Goal: Navigation & Orientation: Locate item on page

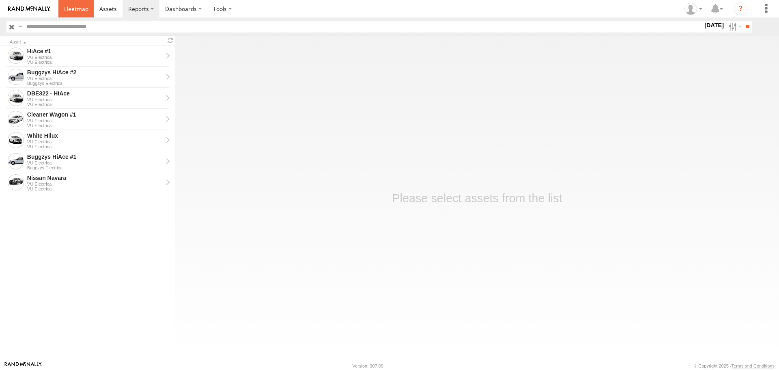
click at [71, 16] on link at bounding box center [76, 8] width 36 height 17
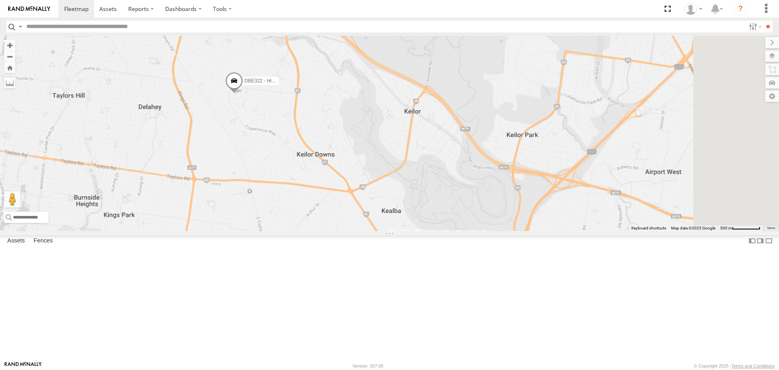
drag, startPoint x: 415, startPoint y: 275, endPoint x: 336, endPoint y: 155, distance: 143.8
click at [336, 155] on div "Buggzys HiAce #1 Buggzys HiAce #2 DBE322 - HiAce Cleaner Wagon #1 White Hilux" at bounding box center [389, 133] width 779 height 195
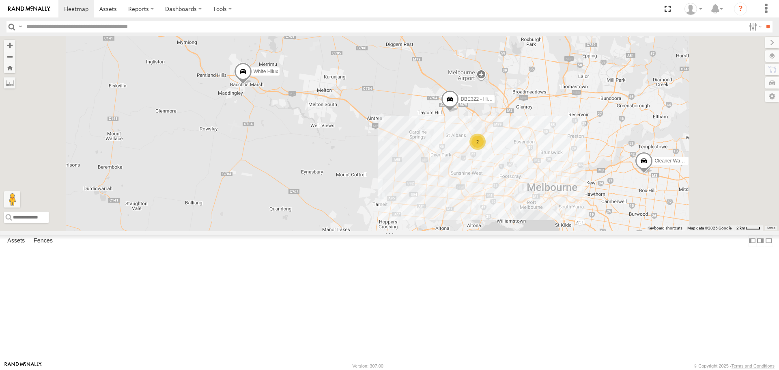
click at [569, 178] on div "Buggzys HiAce #1 Buggzys HiAce #2 DBE322 - HiAce Cleaner Wagon #1 White Hilux 2" at bounding box center [389, 133] width 779 height 195
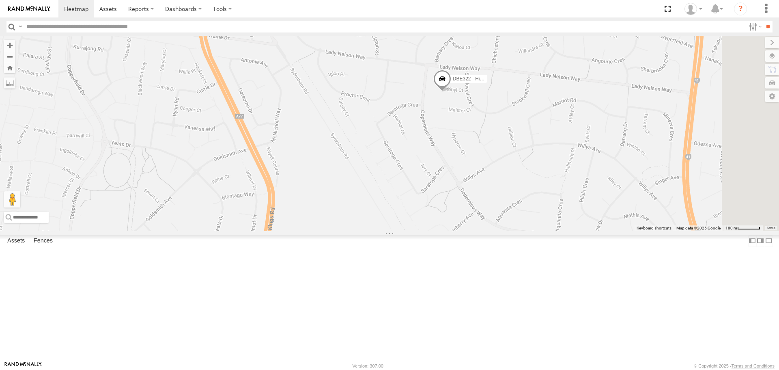
drag, startPoint x: 559, startPoint y: 215, endPoint x: 469, endPoint y: 145, distance: 113.9
click at [469, 145] on div "Buggzys HiAce #1 Buggzys HiAce #2 DBE322 - HiAce Cleaner Wagon #1 White Hilux" at bounding box center [389, 133] width 779 height 195
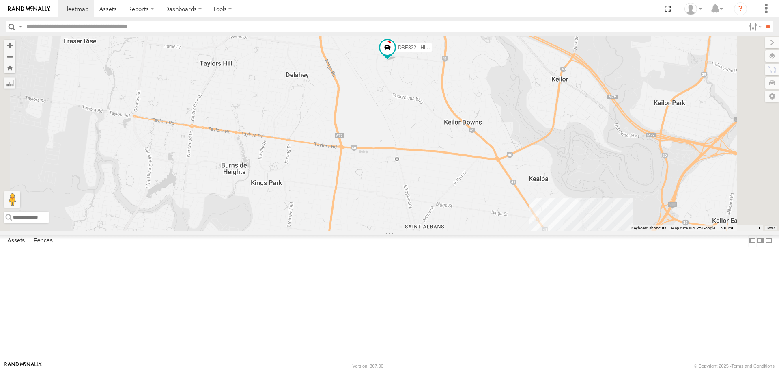
drag, startPoint x: 558, startPoint y: 83, endPoint x: 471, endPoint y: 142, distance: 105.3
click at [471, 142] on div "Buggzys HiAce #1 Buggzys HiAce #2 DBE322 - HiAce Cleaner Wagon #1 White Hilux H…" at bounding box center [389, 133] width 779 height 195
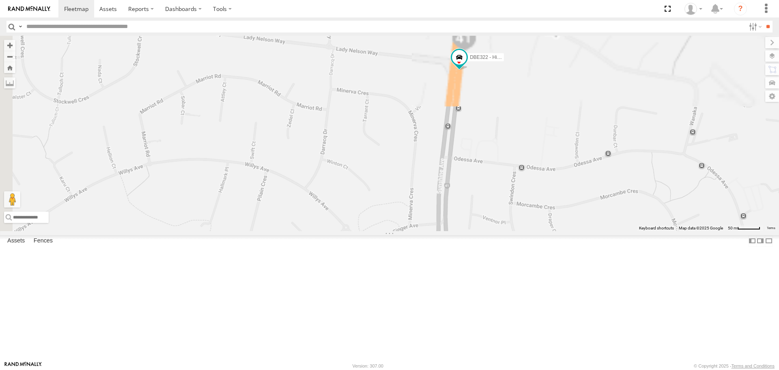
drag, startPoint x: 552, startPoint y: 178, endPoint x: 560, endPoint y: 297, distance: 119.5
click at [563, 230] on div "Buggzys HiAce #1 Buggzys HiAce #2 DBE322 - HiAce Cleaner Wagon #1 White Hilux" at bounding box center [389, 133] width 779 height 195
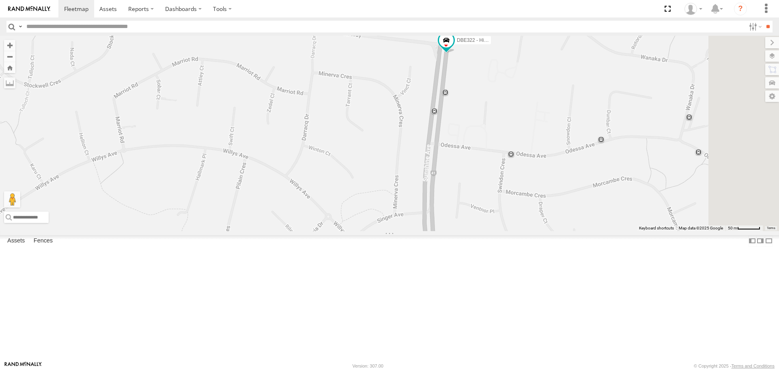
drag, startPoint x: 585, startPoint y: 299, endPoint x: 562, endPoint y: 198, distance: 104.3
click at [562, 198] on div "Buggzys HiAce #1 Buggzys HiAce #2 DBE322 - HiAce Cleaner Wagon #1 White Hilux" at bounding box center [389, 133] width 779 height 195
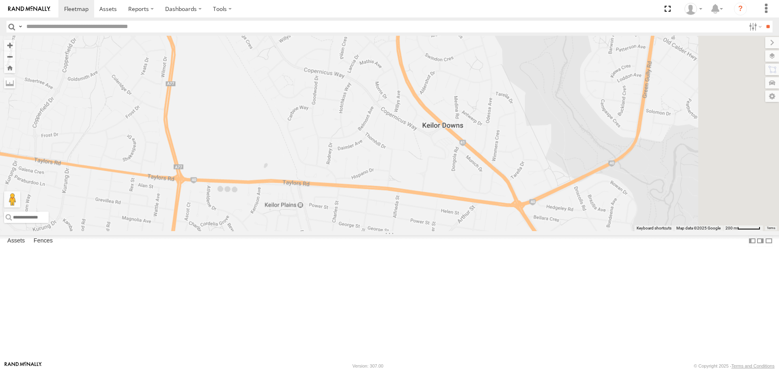
drag, startPoint x: 574, startPoint y: 262, endPoint x: 522, endPoint y: 150, distance: 124.5
click at [522, 150] on div "Buggzys HiAce #1 Buggzys HiAce #2 DBE322 - HiAce Cleaner Wagon #1 White Hilux" at bounding box center [389, 133] width 779 height 195
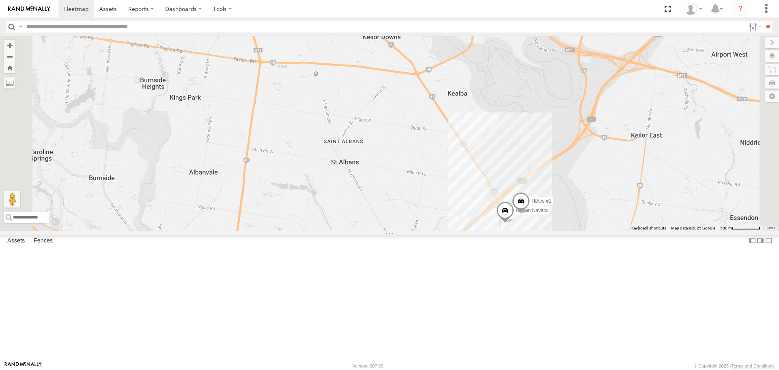
drag, startPoint x: 683, startPoint y: 297, endPoint x: 634, endPoint y: 229, distance: 84.1
click at [635, 229] on div "Buggzys HiAce #1 Buggzys HiAce #2 DBE322 - HiAce Cleaner Wagon #1 White Hilux H…" at bounding box center [389, 133] width 779 height 195
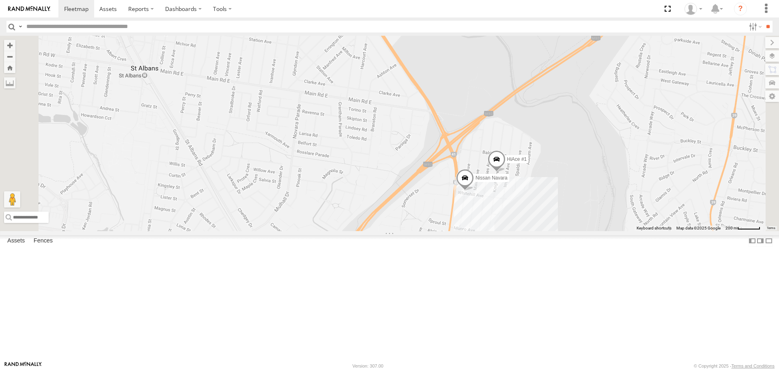
drag, startPoint x: 611, startPoint y: 305, endPoint x: 587, endPoint y: 258, distance: 51.7
click at [587, 230] on div "Buggzys HiAce #1 Buggzys HiAce #2 DBE322 - HiAce Cleaner Wagon #1 White Hilux H…" at bounding box center [389, 133] width 779 height 195
click at [589, 230] on div "Buggzys HiAce #1 Buggzys HiAce #2 DBE322 - HiAce Cleaner Wagon #1 White Hilux H…" at bounding box center [389, 133] width 779 height 195
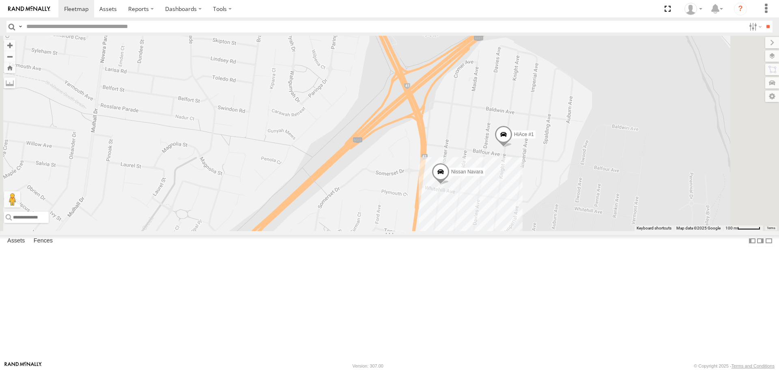
click at [456, 230] on div "Buggzys HiAce #1 Buggzys HiAce #2 DBE322 - HiAce Cleaner Wagon #1 White Hilux H…" at bounding box center [389, 133] width 779 height 195
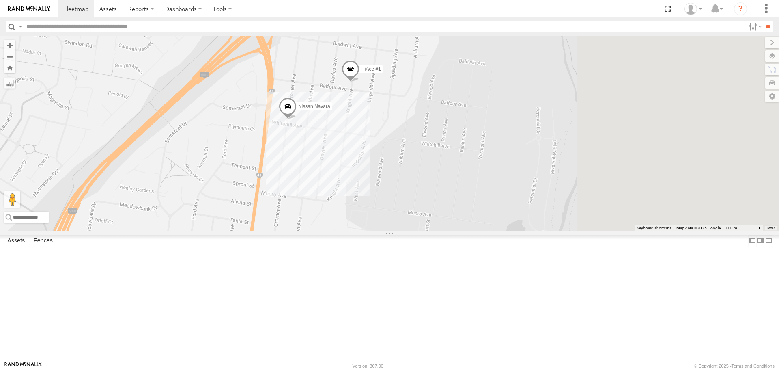
drag, startPoint x: 570, startPoint y: 278, endPoint x: 382, endPoint y: 197, distance: 205.2
click at [382, 197] on div "Buggzys HiAce #1 Buggzys HiAce #2 DBE322 - HiAce Cleaner Wagon #1 White Hilux H…" at bounding box center [389, 133] width 779 height 195
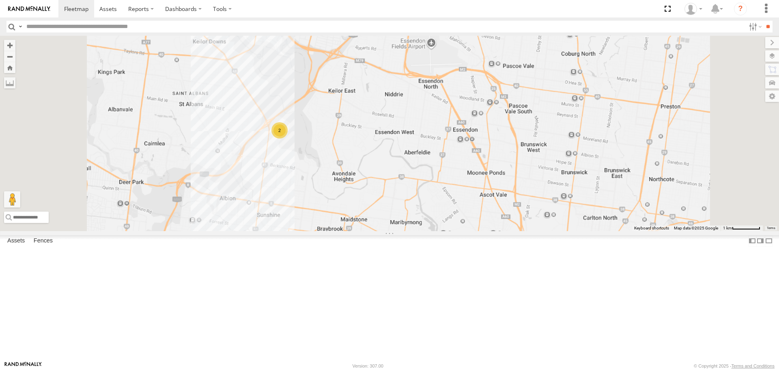
drag, startPoint x: 361, startPoint y: 228, endPoint x: 387, endPoint y: 247, distance: 32.5
click at [387, 230] on div "Buggzys HiAce #1 Buggzys HiAce #2 DBE322 - HiAce Cleaner Wagon #1 White Hilux 2" at bounding box center [389, 133] width 779 height 195
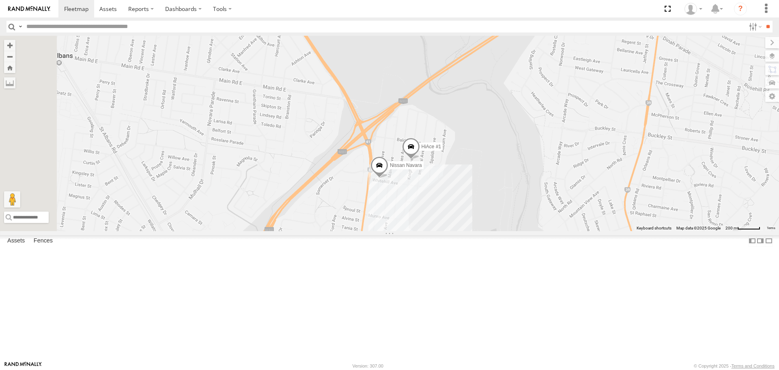
drag, startPoint x: 368, startPoint y: 196, endPoint x: 374, endPoint y: 239, distance: 43.6
click at [375, 230] on div "Buggzys HiAce #1 Buggzys HiAce #2 DBE322 - HiAce Cleaner Wagon #1 White Hilux H…" at bounding box center [389, 133] width 779 height 195
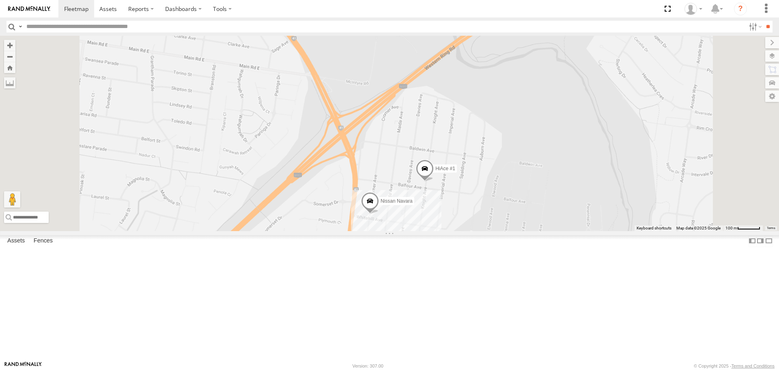
drag, startPoint x: 473, startPoint y: 259, endPoint x: 446, endPoint y: 239, distance: 33.3
click at [450, 230] on div "Buggzys HiAce #1 Buggzys HiAce #2 DBE322 - HiAce Cleaner Wagon #1 White Hilux H…" at bounding box center [389, 133] width 779 height 195
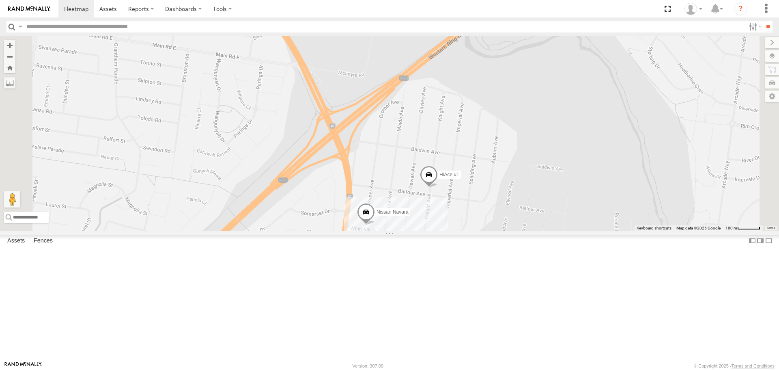
drag, startPoint x: 436, startPoint y: 276, endPoint x: 392, endPoint y: 245, distance: 53.9
click at [392, 230] on div "Buggzys HiAce #1 Buggzys HiAce #2 DBE322 - HiAce Cleaner Wagon #1 White Hilux H…" at bounding box center [389, 133] width 779 height 195
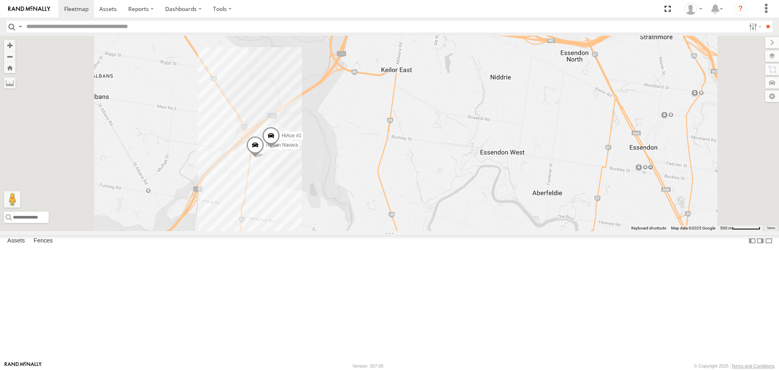
drag, startPoint x: 322, startPoint y: 166, endPoint x: 351, endPoint y: 216, distance: 58.4
click at [351, 216] on div "Buggzys HiAce #1 Buggzys HiAce #2 DBE322 - HiAce Cleaner Wagon #1 White Hilux H…" at bounding box center [389, 133] width 779 height 195
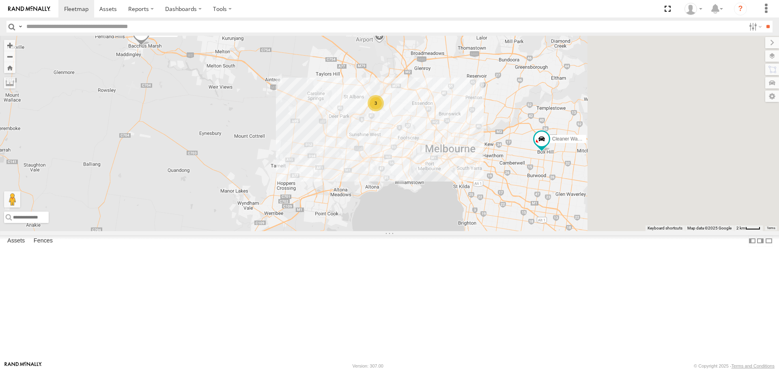
drag, startPoint x: 645, startPoint y: 262, endPoint x: 404, endPoint y: 213, distance: 246.2
click at [404, 213] on div "Buggzys HiAce #1 Buggzys HiAce #2 Cleaner Wagon #1 White Hilux 3" at bounding box center [389, 133] width 779 height 195
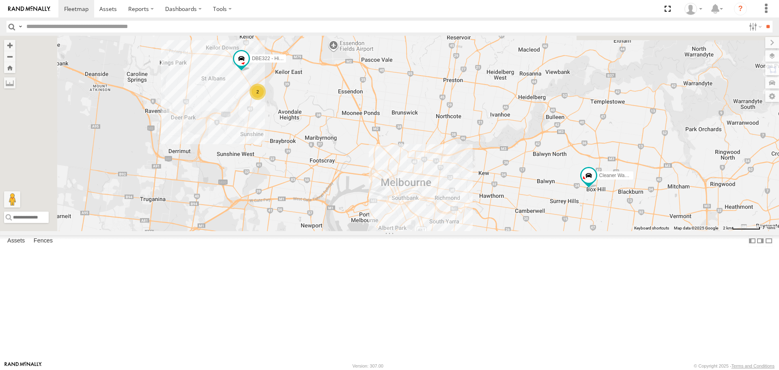
drag, startPoint x: 394, startPoint y: 195, endPoint x: 456, endPoint y: 229, distance: 70.5
click at [456, 229] on div "Buggzys HiAce #1 Buggzys HiAce #2 Cleaner Wagon #1 White Hilux 2 DBE322 - HiAce" at bounding box center [389, 133] width 779 height 195
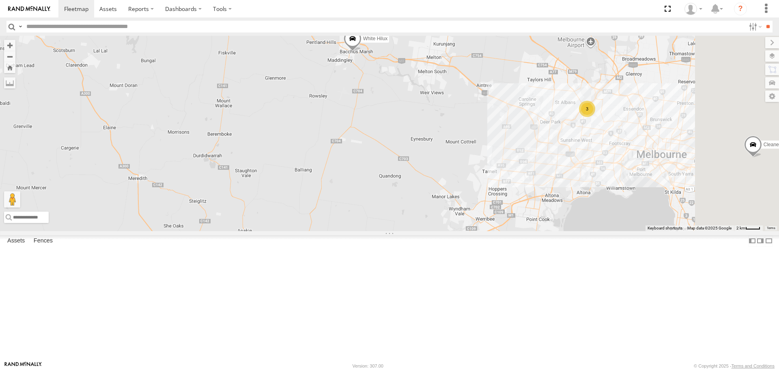
drag, startPoint x: 531, startPoint y: 288, endPoint x: 474, endPoint y: 169, distance: 131.7
click at [474, 169] on div "Buggzys HiAce #1 Buggzys HiAce #2 Cleaner Wagon #1 White Hilux 3" at bounding box center [389, 133] width 779 height 195
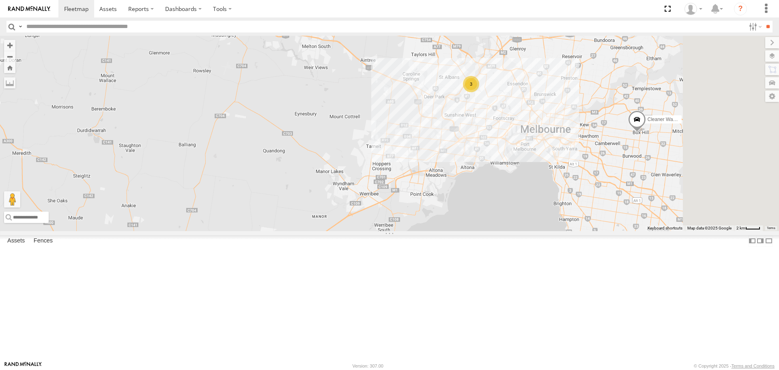
drag, startPoint x: 504, startPoint y: 254, endPoint x: 389, endPoint y: 239, distance: 116.1
click at [389, 230] on div "Buggzys HiAce #1 Buggzys HiAce #2 Cleaner Wagon #1 White Hilux 3" at bounding box center [389, 133] width 779 height 195
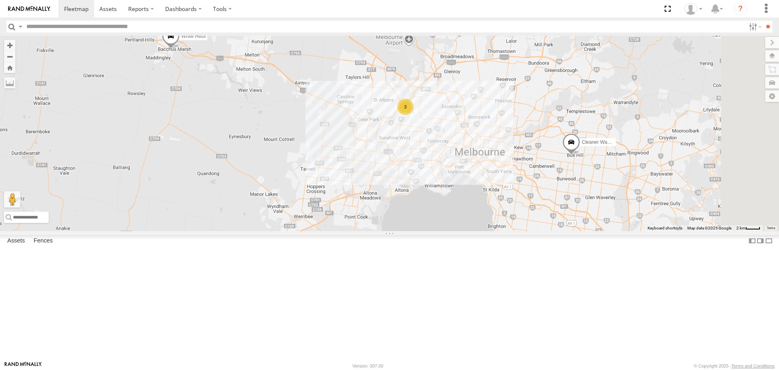
drag, startPoint x: 590, startPoint y: 217, endPoint x: 524, endPoint y: 240, distance: 70.3
click at [524, 230] on div "Buggzys HiAce #1 Buggzys HiAce #2 Cleaner Wagon #1 White Hilux 3" at bounding box center [389, 133] width 779 height 195
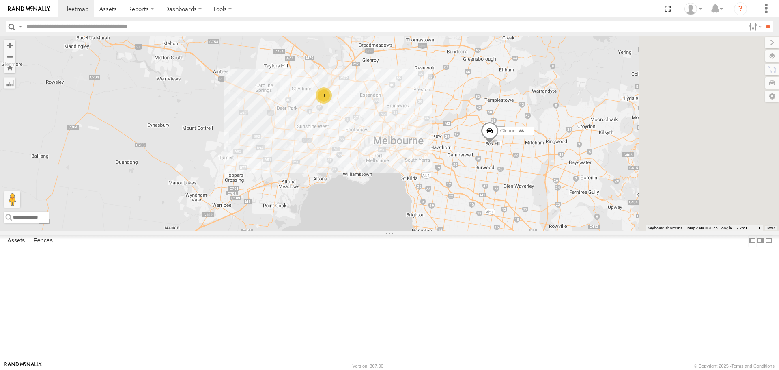
drag, startPoint x: 484, startPoint y: 243, endPoint x: 364, endPoint y: 232, distance: 119.8
click at [365, 230] on div "Buggzys HiAce #1 Buggzys HiAce #2 Cleaner Wagon #1 White Hilux 3" at bounding box center [389, 133] width 779 height 195
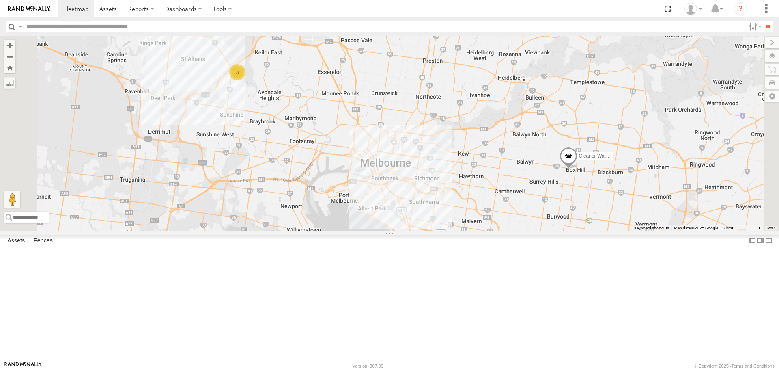
drag, startPoint x: 428, startPoint y: 199, endPoint x: 430, endPoint y: 255, distance: 55.6
click at [430, 230] on div "Buggzys HiAce #1 Buggzys HiAce #2 Cleaner Wagon #1 White Hilux 3" at bounding box center [389, 133] width 779 height 195
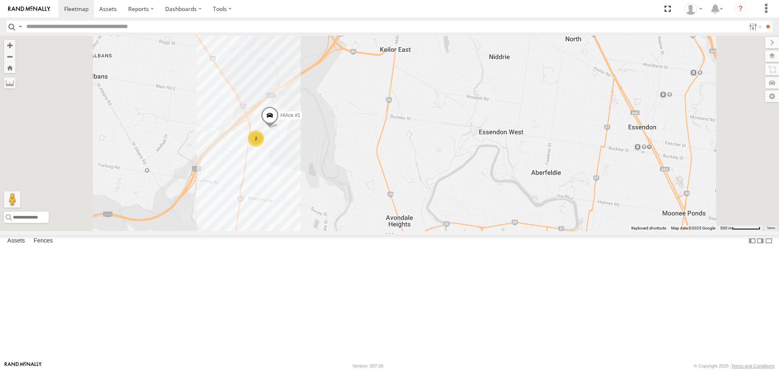
drag, startPoint x: 331, startPoint y: 176, endPoint x: 343, endPoint y: 224, distance: 48.9
click at [343, 224] on div "Buggzys HiAce #1 Buggzys HiAce #2 Cleaner Wagon #1 White Hilux HiAce #1 2" at bounding box center [389, 133] width 779 height 195
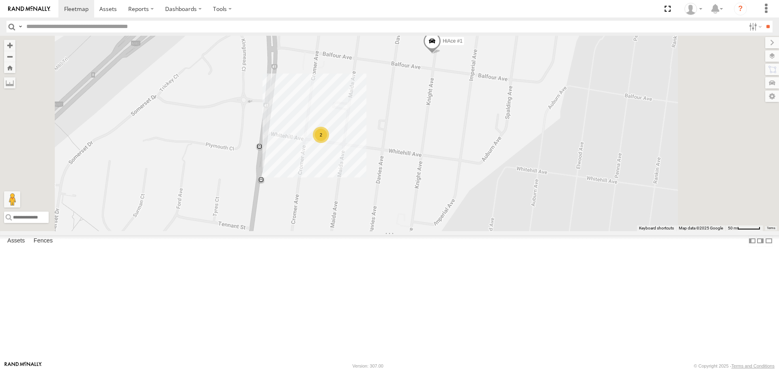
drag, startPoint x: 391, startPoint y: 191, endPoint x: 350, endPoint y: 254, distance: 75.8
click at [350, 230] on div "Buggzys HiAce #1 Buggzys HiAce #2 Cleaner Wagon #1 White Hilux HiAce #1 2" at bounding box center [389, 133] width 779 height 195
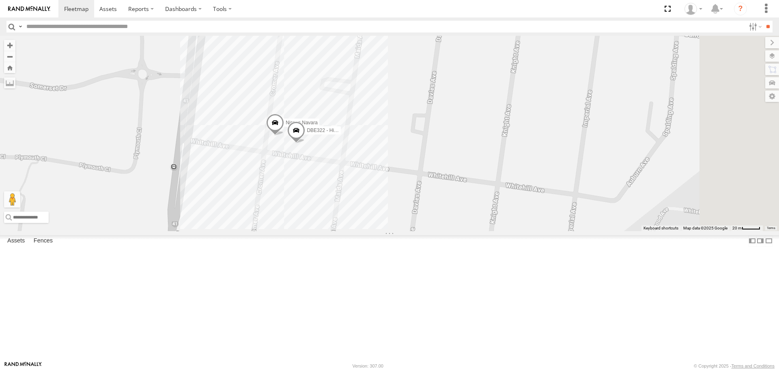
drag, startPoint x: 446, startPoint y: 196, endPoint x: 410, endPoint y: 276, distance: 88.1
click at [410, 230] on div "← Move left → Move right ↑ Move up ↓ Move down + Zoom in - Zoom out Home Jump l…" at bounding box center [389, 133] width 779 height 195
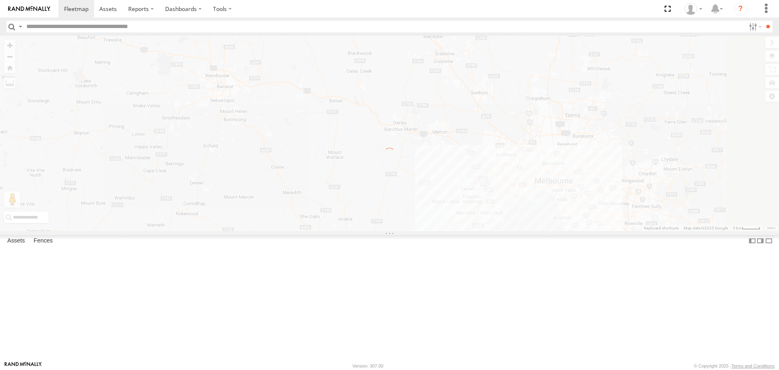
drag, startPoint x: 396, startPoint y: 215, endPoint x: 396, endPoint y: 235, distance: 19.5
click at [396, 230] on div "← Move left → Move right ↑ Move up ↓ Move down + Zoom in - Zoom out Home Jump l…" at bounding box center [389, 133] width 779 height 195
